Goal: Check status: Check status

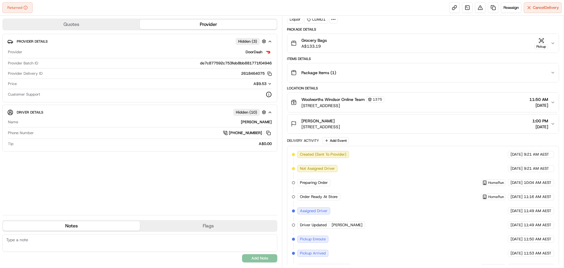
scroll to position [117, 0]
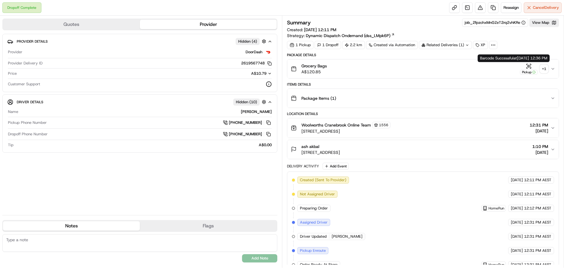
click at [526, 65] on div "Pickup" at bounding box center [529, 68] width 18 height 11
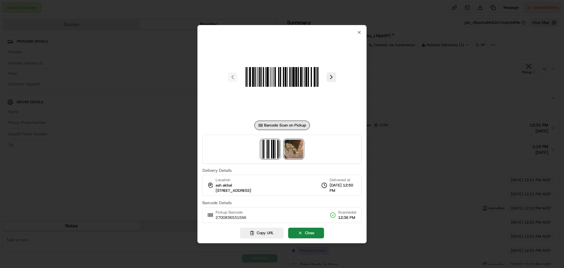
click at [298, 150] on img at bounding box center [293, 149] width 19 height 19
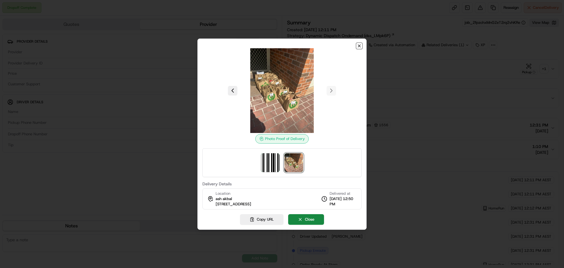
click at [358, 46] on icon "button" at bounding box center [359, 45] width 5 height 5
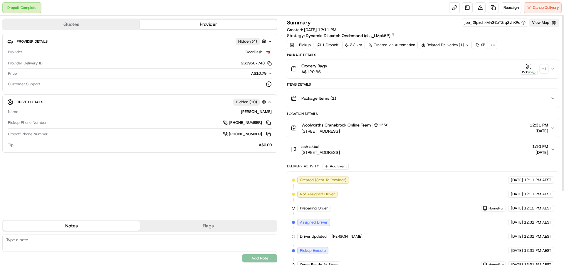
click at [542, 26] on button "View Map" at bounding box center [544, 23] width 30 height 8
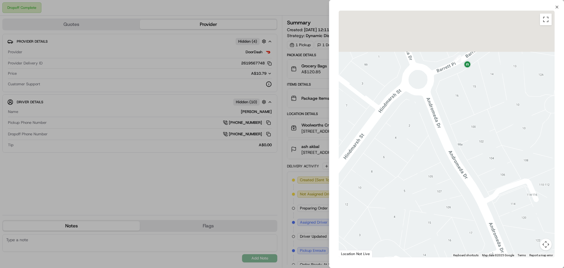
drag, startPoint x: 485, startPoint y: 83, endPoint x: 506, endPoint y: 194, distance: 112.6
click at [506, 194] on div at bounding box center [447, 134] width 216 height 247
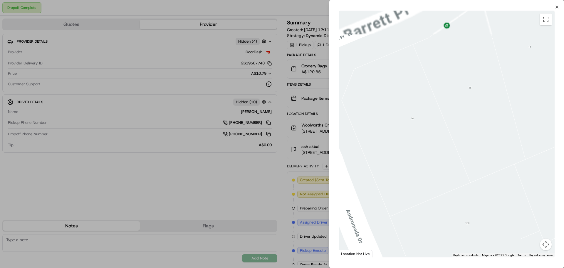
drag, startPoint x: 472, startPoint y: 92, endPoint x: 488, endPoint y: 217, distance: 125.9
click at [488, 217] on div at bounding box center [447, 134] width 216 height 247
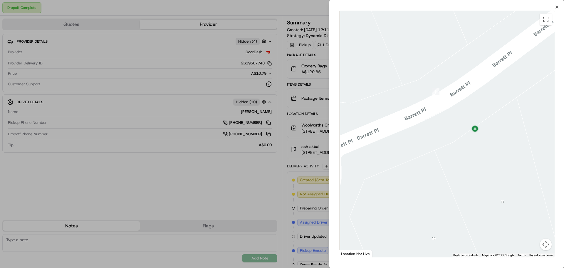
drag, startPoint x: 449, startPoint y: 140, endPoint x: 474, endPoint y: 229, distance: 93.3
click at [474, 229] on div at bounding box center [447, 134] width 216 height 247
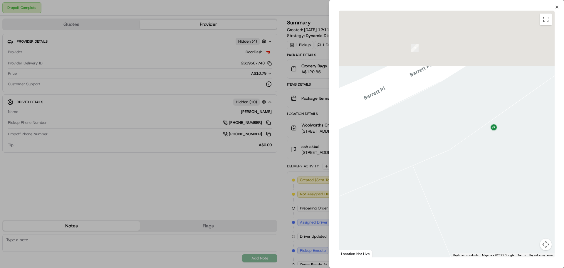
drag, startPoint x: 455, startPoint y: 127, endPoint x: 472, endPoint y: 195, distance: 70.1
click at [472, 195] on div at bounding box center [447, 134] width 216 height 247
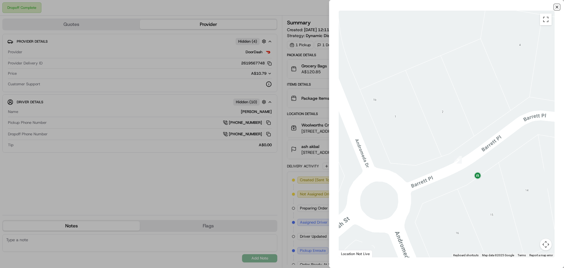
click at [559, 6] on icon "button" at bounding box center [557, 7] width 5 height 5
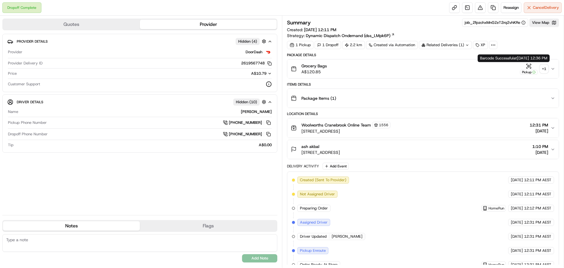
click at [527, 68] on icon "button" at bounding box center [529, 66] width 6 height 6
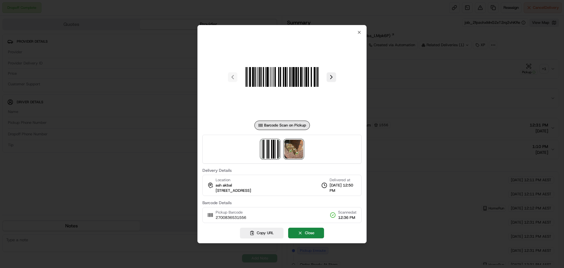
click at [291, 150] on img at bounding box center [293, 149] width 19 height 19
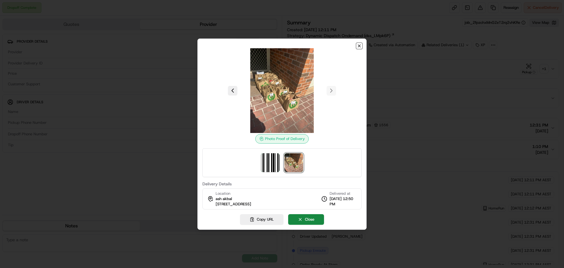
click at [359, 45] on icon "button" at bounding box center [359, 45] width 5 height 5
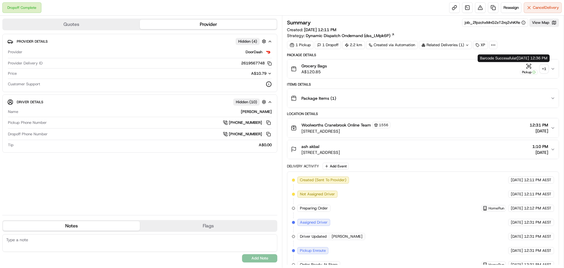
click at [528, 68] on icon "button" at bounding box center [529, 66] width 6 height 6
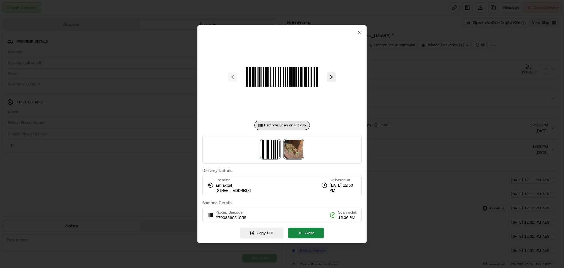
click at [294, 144] on img at bounding box center [293, 149] width 19 height 19
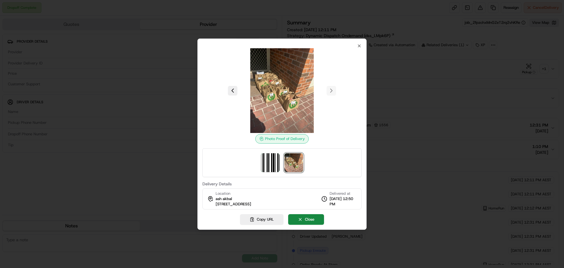
click at [331, 90] on div at bounding box center [281, 90] width 159 height 85
click at [361, 45] on icon "button" at bounding box center [359, 45] width 5 height 5
